Goal: Information Seeking & Learning: Learn about a topic

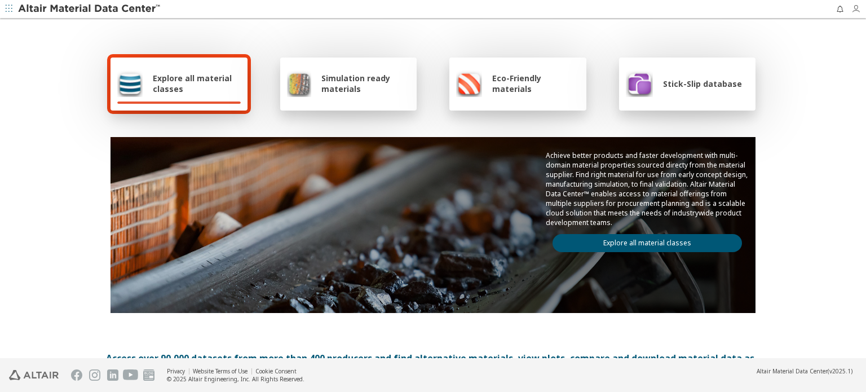
click at [854, 8] on icon "button" at bounding box center [855, 9] width 9 height 9
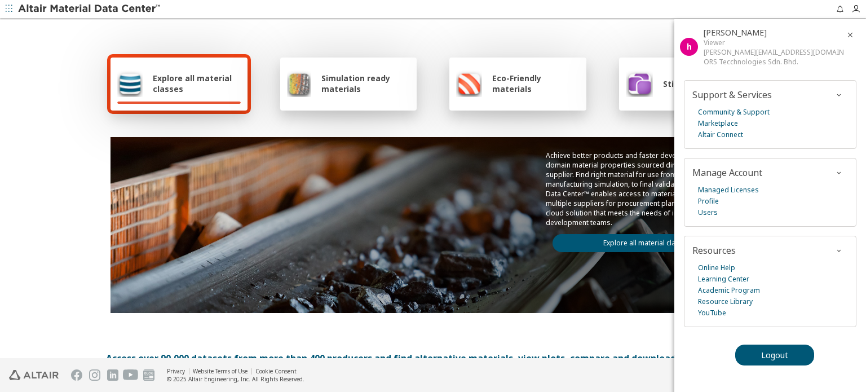
click at [581, 29] on div "Explore all material classes Simulation ready materials Eco-Friendly materials …" at bounding box center [433, 183] width 654 height 327
click at [27, 123] on div "Explore all material classes Simulation ready materials Eco-Friendly materials …" at bounding box center [433, 189] width 866 height 339
click at [851, 32] on icon "button" at bounding box center [849, 34] width 9 height 9
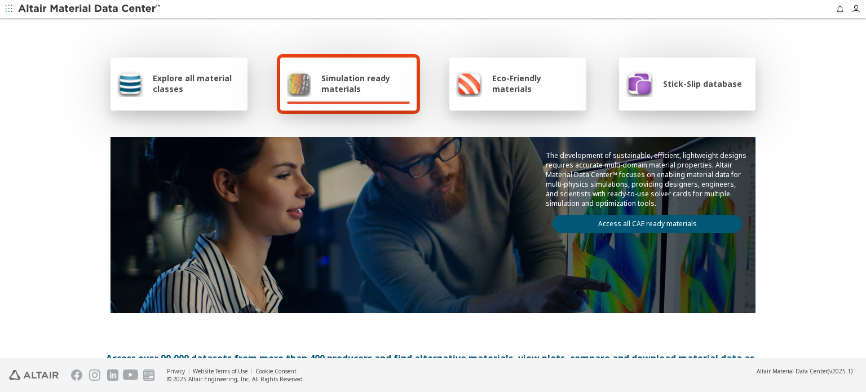
click at [200, 83] on span "Explore all material classes" at bounding box center [197, 83] width 88 height 21
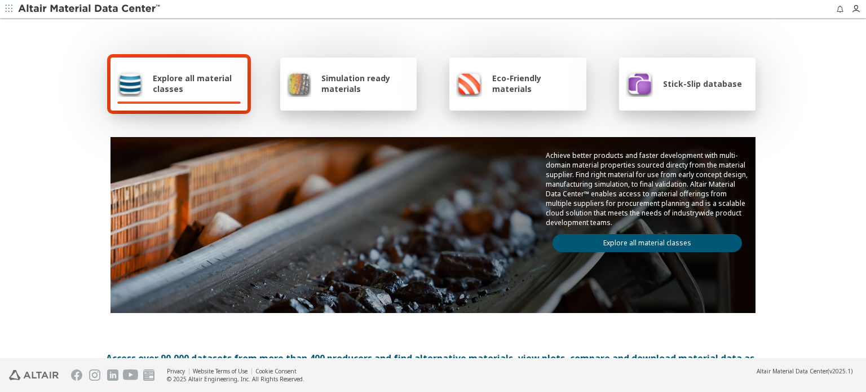
click at [632, 240] on link "Explore all material classes" at bounding box center [646, 243] width 189 height 18
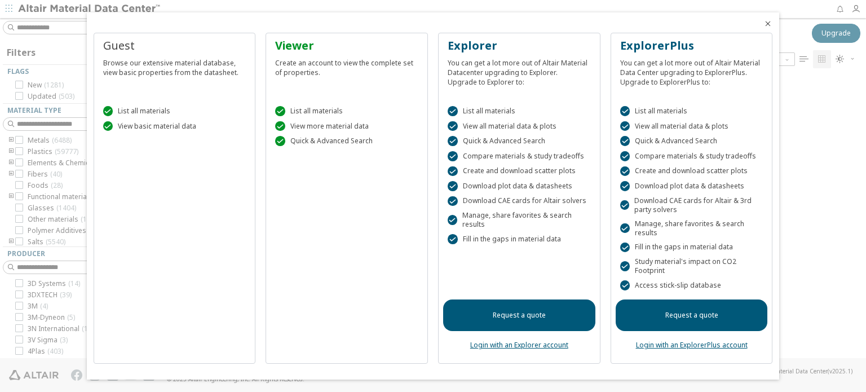
scroll to position [280, 710]
click at [769, 23] on icon "Close" at bounding box center [767, 23] width 9 height 9
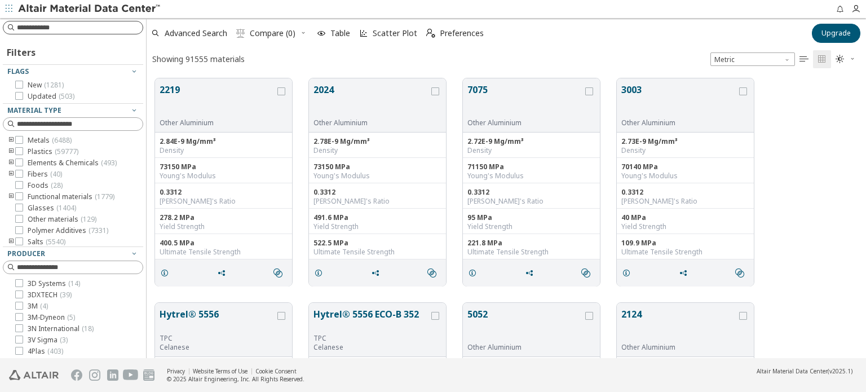
click at [78, 29] on input at bounding box center [80, 27] width 126 height 11
click at [11, 182] on icon "toogle group" at bounding box center [11, 183] width 8 height 9
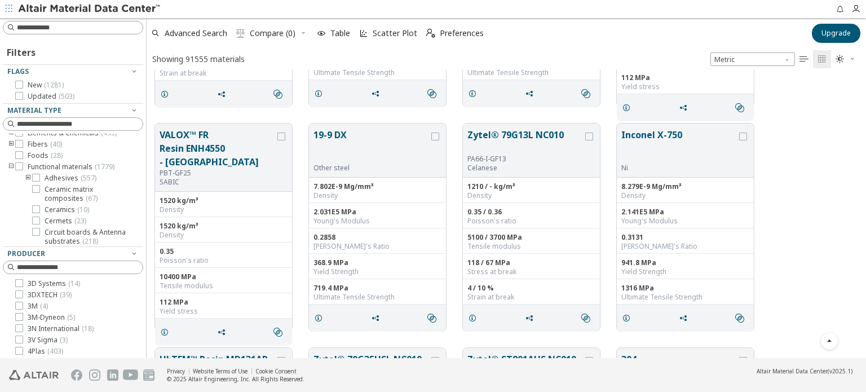
scroll to position [0, 0]
click at [10, 139] on icon "toogle group" at bounding box center [11, 140] width 8 height 9
click at [36, 28] on input at bounding box center [74, 27] width 138 height 12
type input "******"
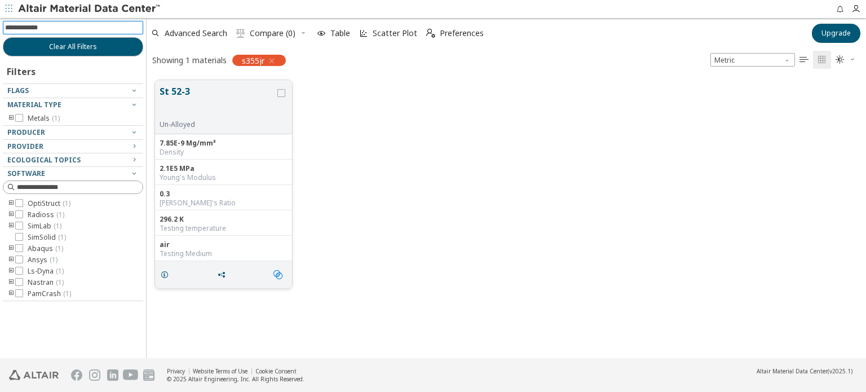
click at [277, 267] on span "" at bounding box center [280, 274] width 18 height 21
click at [92, 26] on input at bounding box center [80, 27] width 126 height 11
type input "*"
type input "****"
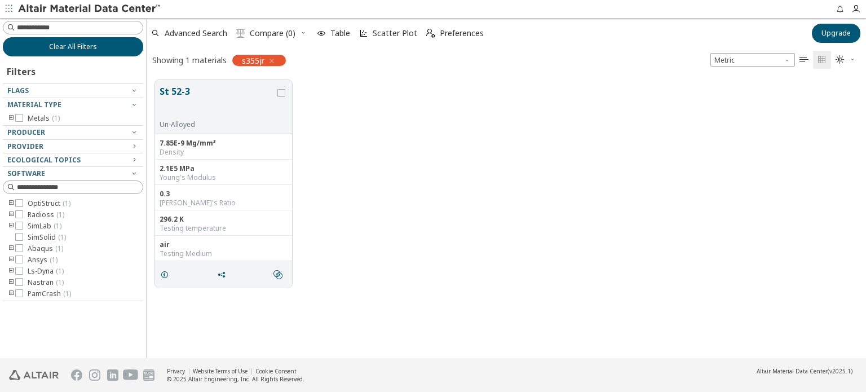
click at [93, 47] on span "Clear All Filters" at bounding box center [73, 46] width 48 height 9
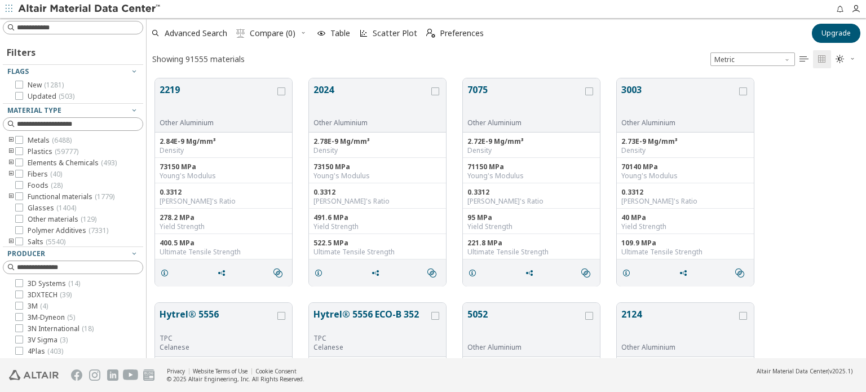
scroll to position [280, 710]
click at [99, 26] on input at bounding box center [74, 27] width 138 height 12
type input "****"
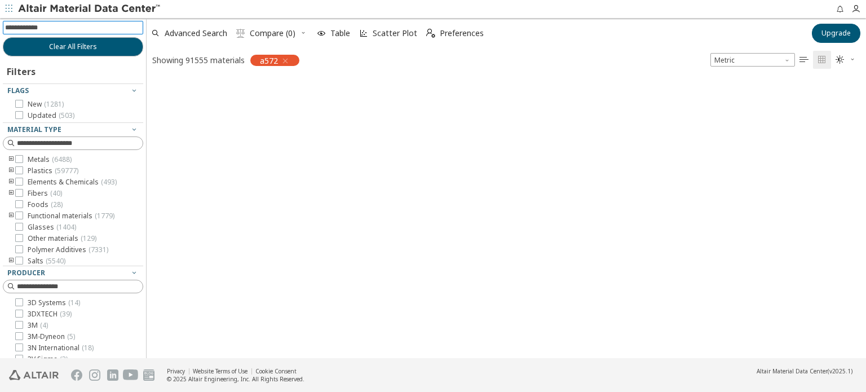
scroll to position [9, 9]
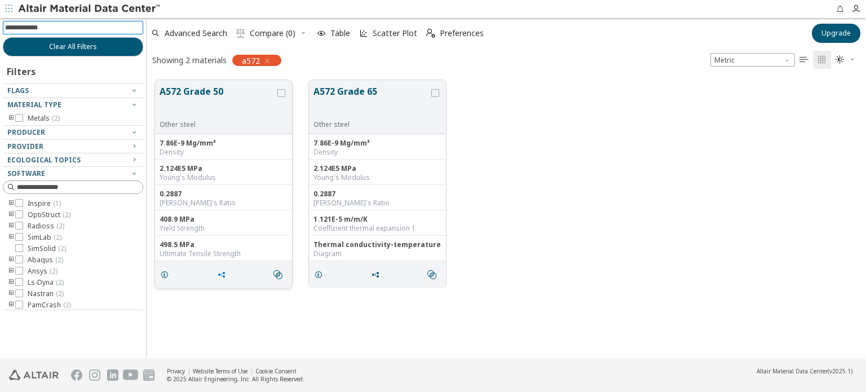
click at [222, 273] on icon "grid" at bounding box center [221, 274] width 9 height 9
click at [280, 95] on icon "grid" at bounding box center [281, 93] width 8 height 8
click at [223, 272] on icon "grid" at bounding box center [221, 274] width 9 height 9
click at [280, 272] on icon "" at bounding box center [277, 274] width 9 height 9
click at [167, 276] on icon "grid" at bounding box center [164, 274] width 9 height 9
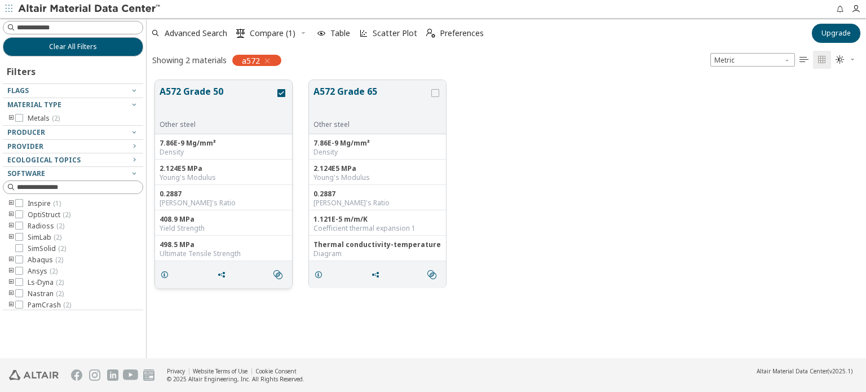
scroll to position [260, 277]
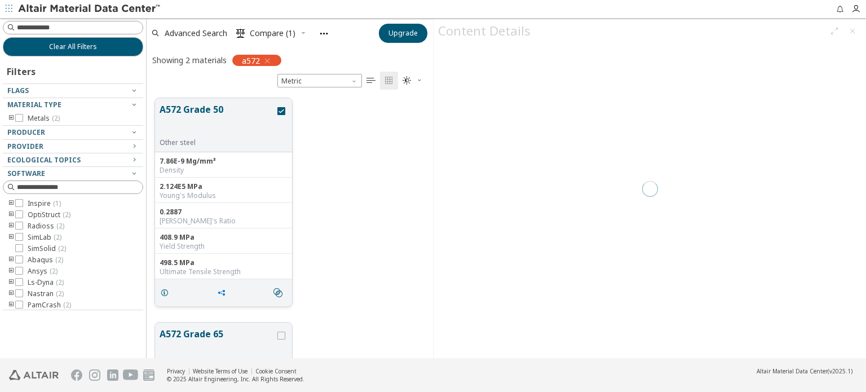
click at [219, 294] on icon "grid" at bounding box center [221, 292] width 9 height 9
click at [218, 288] on icon "grid" at bounding box center [221, 292] width 9 height 9
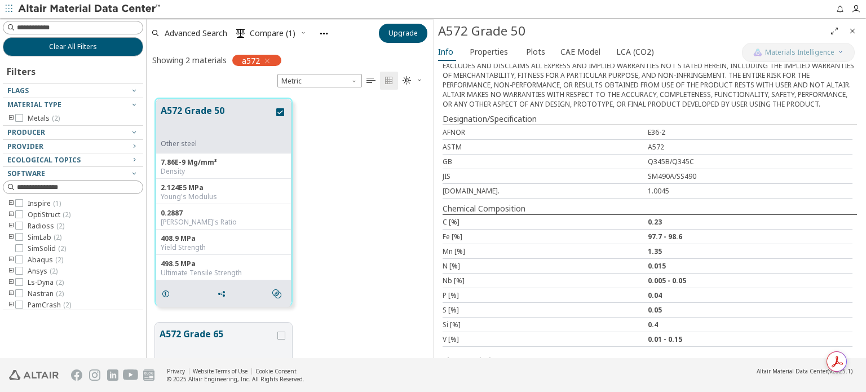
scroll to position [372, 0]
